Goal: Navigation & Orientation: Find specific page/section

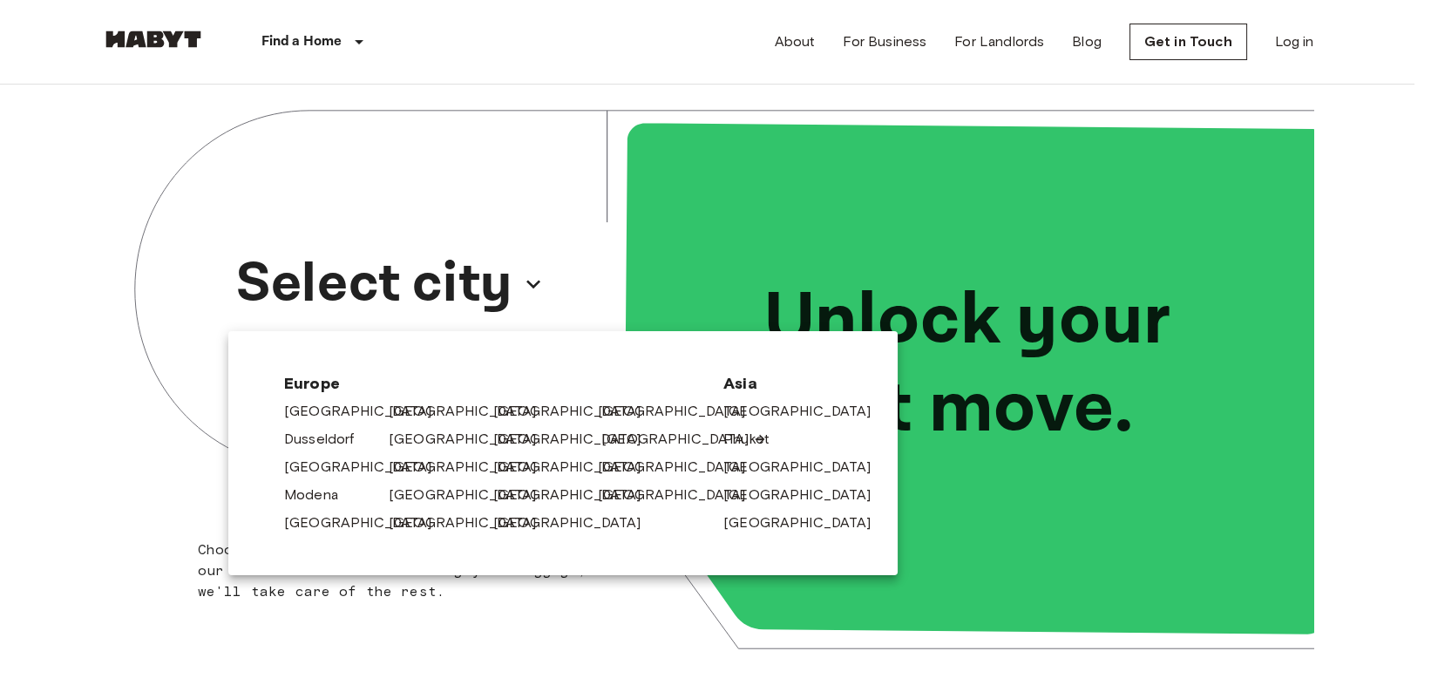
click at [605, 446] on link "[GEOGRAPHIC_DATA]" at bounding box center [685, 439] width 166 height 21
